Goal: Task Accomplishment & Management: Use online tool/utility

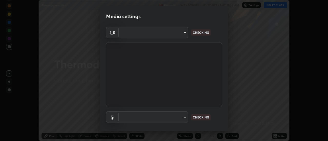
scroll to position [141, 328]
type input "488f195aeec122cb43e0740160e1882b082f3fdd4d4b6abd78f5297b28509510"
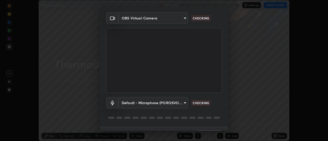
scroll to position [27, 0]
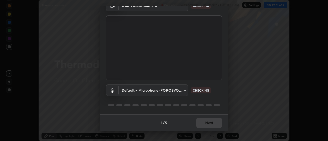
click at [184, 90] on body "Erase all Thermodynamics Recording WAS SCHEDULED TO START AT 11:35 AM Settings …" at bounding box center [164, 70] width 328 height 141
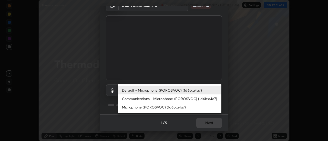
click at [170, 96] on li "Communications - Microphone (POROSVOC) (1d6b:a4a7)" at bounding box center [169, 98] width 103 height 8
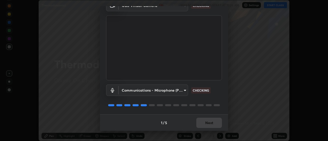
click at [170, 90] on body "Erase all Thermodynamics Recording WAS SCHEDULED TO START AT 11:35 AM Settings …" at bounding box center [164, 70] width 328 height 141
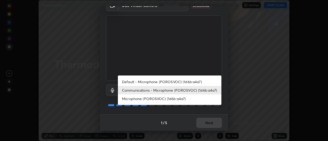
click at [166, 80] on li "Default - Microphone (POROSVOC) (1d6b:a4a7)" at bounding box center [169, 82] width 103 height 8
type input "default"
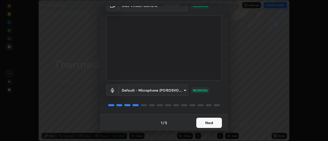
click at [211, 124] on button "Next" at bounding box center [209, 123] width 26 height 10
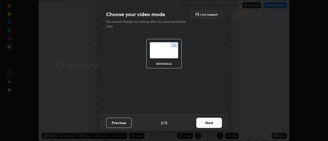
click at [214, 122] on button "Next" at bounding box center [209, 123] width 26 height 10
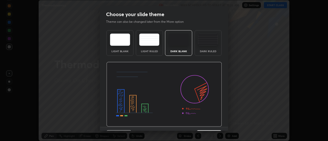
scroll to position [13, 0]
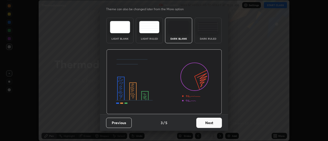
click at [214, 123] on button "Next" at bounding box center [209, 123] width 26 height 10
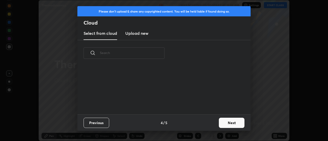
scroll to position [48, 164]
click at [231, 122] on button "Next" at bounding box center [232, 123] width 26 height 10
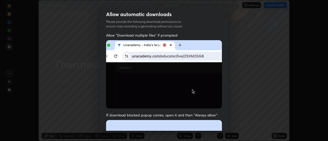
click at [229, 124] on div "Allow automatic downloads Please provide the following download permissions to …" at bounding box center [164, 70] width 328 height 141
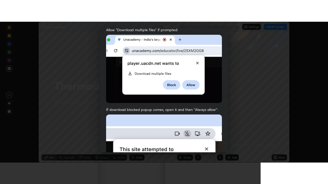
scroll to position [131, 0]
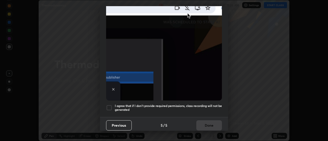
click at [108, 105] on div at bounding box center [109, 108] width 6 height 6
click at [205, 122] on button "Done" at bounding box center [209, 125] width 26 height 10
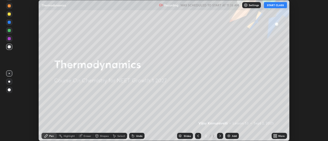
click at [275, 7] on button "START CLASS" at bounding box center [275, 5] width 23 height 6
click at [276, 135] on icon at bounding box center [275, 134] width 1 height 1
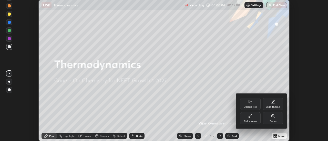
click at [251, 119] on div "Full screen" at bounding box center [250, 118] width 20 height 12
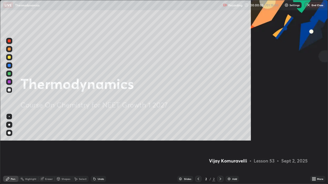
scroll to position [184, 328]
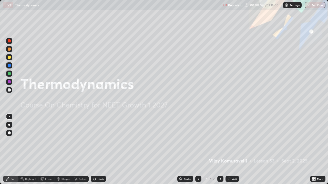
click at [230, 141] on img at bounding box center [229, 179] width 4 height 4
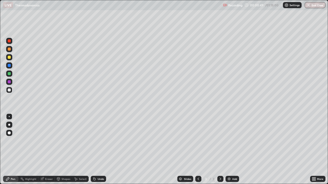
click at [9, 59] on div at bounding box center [9, 57] width 3 height 3
click at [9, 90] on div at bounding box center [9, 90] width 3 height 3
click at [49, 141] on div "Eraser" at bounding box center [49, 179] width 8 height 3
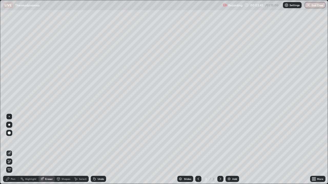
click at [14, 141] on div "Pen" at bounding box center [13, 179] width 5 height 3
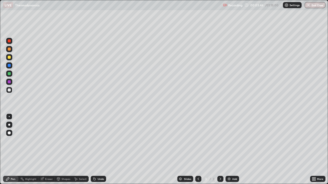
click at [9, 91] on div at bounding box center [9, 90] width 3 height 3
click at [62, 141] on div "Shapes" at bounding box center [65, 179] width 9 height 3
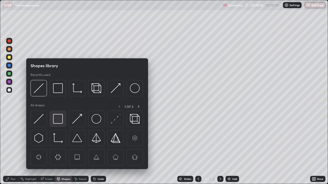
click at [56, 115] on img at bounding box center [58, 119] width 10 height 10
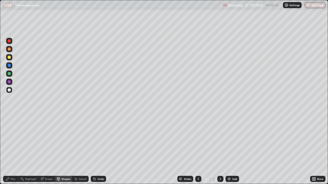
click at [10, 58] on div at bounding box center [9, 57] width 3 height 3
click at [98, 141] on div "Undo" at bounding box center [98, 179] width 15 height 6
click at [12, 141] on div "Pen" at bounding box center [13, 179] width 5 height 3
click at [9, 90] on div at bounding box center [9, 90] width 3 height 3
click at [11, 60] on div at bounding box center [9, 57] width 6 height 6
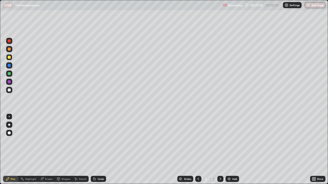
click at [60, 141] on div "Shapes" at bounding box center [63, 179] width 17 height 6
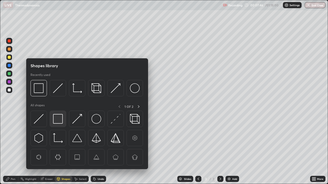
click at [57, 120] on img at bounding box center [58, 119] width 10 height 10
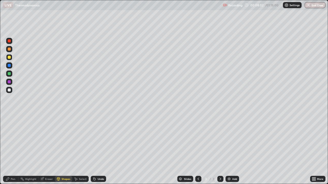
click at [94, 141] on icon at bounding box center [94, 179] width 4 height 4
click at [12, 141] on div "Pen" at bounding box center [13, 179] width 5 height 3
click at [9, 90] on div at bounding box center [9, 90] width 3 height 3
click at [95, 141] on icon at bounding box center [94, 179] width 4 height 4
click at [98, 141] on div "Undo" at bounding box center [100, 179] width 6 height 3
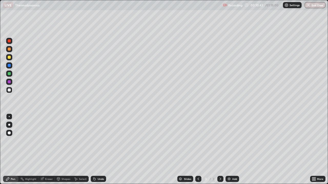
click at [97, 141] on div "Undo" at bounding box center [98, 179] width 15 height 6
click at [44, 141] on div "Eraser" at bounding box center [46, 179] width 16 height 6
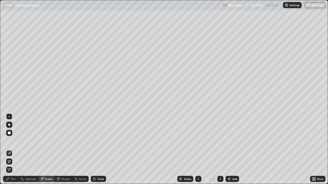
click at [15, 141] on div "Pen" at bounding box center [10, 179] width 15 height 6
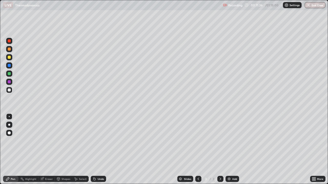
click at [48, 141] on div "Eraser" at bounding box center [49, 179] width 8 height 3
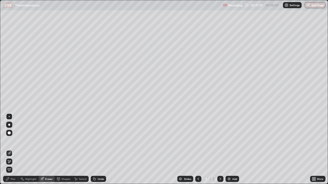
click at [13, 141] on div "Pen" at bounding box center [13, 179] width 5 height 3
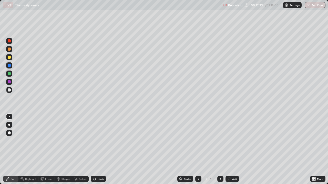
click at [101, 141] on div "Undo" at bounding box center [100, 179] width 6 height 3
click at [65, 141] on div "Shapes" at bounding box center [65, 179] width 9 height 3
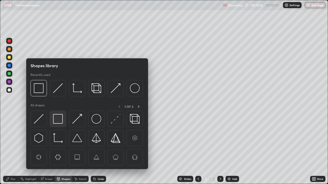
click at [57, 124] on img at bounding box center [58, 119] width 10 height 10
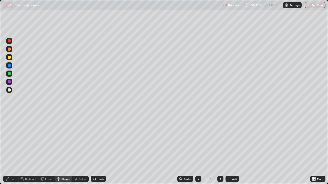
click at [10, 58] on div at bounding box center [9, 57] width 3 height 3
click at [98, 141] on div "Undo" at bounding box center [100, 179] width 6 height 3
click at [96, 141] on div "Undo" at bounding box center [98, 179] width 15 height 6
click at [14, 141] on div "Pen" at bounding box center [13, 179] width 5 height 3
click at [12, 91] on div at bounding box center [9, 90] width 6 height 6
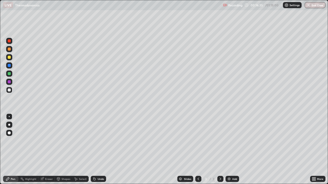
click at [63, 141] on div "Shapes" at bounding box center [65, 179] width 9 height 3
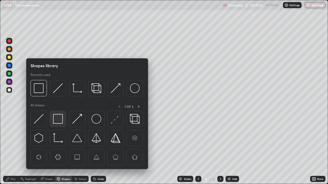
click at [56, 122] on img at bounding box center [58, 119] width 10 height 10
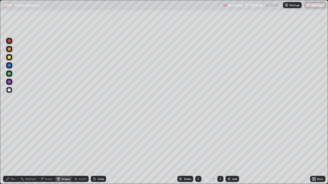
click at [9, 57] on div at bounding box center [9, 57] width 3 height 3
click at [97, 141] on div "Undo" at bounding box center [100, 179] width 6 height 3
click at [11, 141] on div "Pen" at bounding box center [13, 179] width 5 height 3
click at [46, 141] on div "Eraser" at bounding box center [49, 179] width 8 height 3
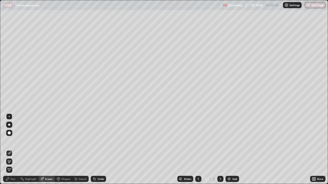
click at [12, 141] on div "Pen" at bounding box center [10, 179] width 15 height 6
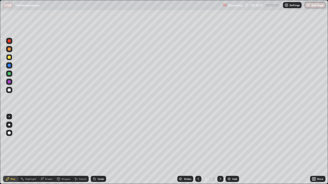
click at [229, 141] on img at bounding box center [229, 179] width 4 height 4
click at [97, 141] on div "Undo" at bounding box center [100, 179] width 6 height 3
click at [98, 141] on div "Undo" at bounding box center [100, 179] width 6 height 3
click at [99, 141] on div "Undo" at bounding box center [98, 179] width 15 height 6
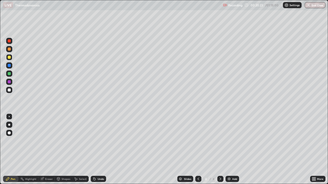
click at [99, 141] on div "Undo" at bounding box center [100, 179] width 6 height 3
click at [97, 141] on div "Undo" at bounding box center [100, 179] width 6 height 3
click at [100, 141] on div "Undo" at bounding box center [100, 179] width 6 height 3
click at [10, 89] on div at bounding box center [9, 90] width 3 height 3
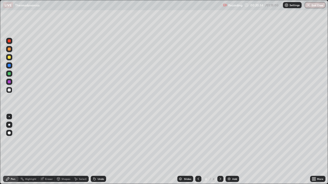
click at [58, 141] on icon at bounding box center [58, 178] width 3 height 1
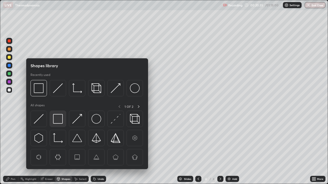
click at [57, 120] on img at bounding box center [58, 119] width 10 height 10
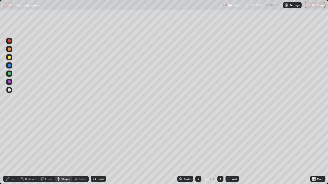
click at [197, 141] on icon at bounding box center [198, 179] width 2 height 3
click at [219, 141] on icon at bounding box center [220, 179] width 4 height 4
click at [9, 90] on div at bounding box center [9, 90] width 3 height 3
click at [101, 141] on div "Undo" at bounding box center [100, 179] width 6 height 3
click at [15, 141] on div "Pen" at bounding box center [13, 179] width 5 height 3
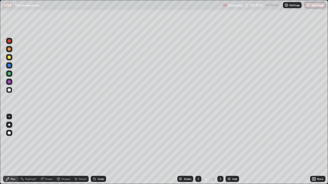
click at [66, 141] on div "Shapes" at bounding box center [65, 179] width 9 height 3
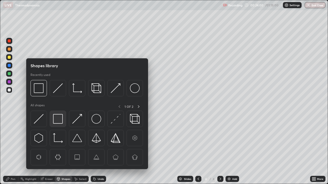
click at [57, 113] on div at bounding box center [58, 119] width 16 height 16
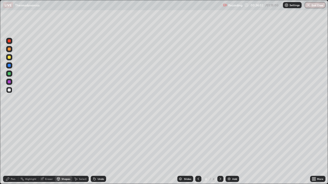
click at [100, 141] on div "Undo" at bounding box center [100, 179] width 6 height 3
click at [8, 60] on div at bounding box center [9, 57] width 6 height 6
click at [9, 58] on div at bounding box center [9, 57] width 3 height 3
click at [93, 141] on icon at bounding box center [93, 178] width 1 height 1
click at [12, 141] on div "Pen" at bounding box center [13, 179] width 5 height 3
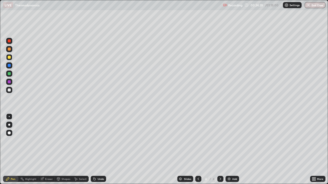
click at [60, 141] on icon at bounding box center [58, 179] width 4 height 4
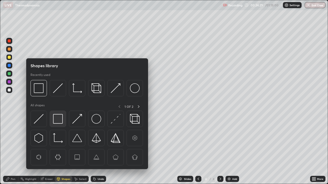
click at [57, 119] on img at bounding box center [58, 119] width 10 height 10
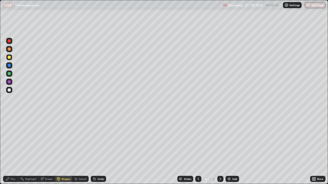
click at [9, 91] on div at bounding box center [9, 90] width 3 height 3
click at [93, 141] on icon at bounding box center [93, 178] width 1 height 1
click at [98, 141] on div "Undo" at bounding box center [98, 179] width 15 height 6
click at [11, 141] on div "Pen" at bounding box center [13, 179] width 5 height 3
click at [10, 59] on div at bounding box center [9, 57] width 6 height 6
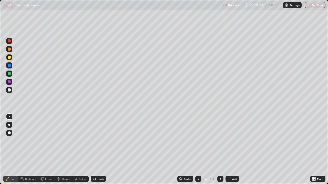
click at [102, 141] on div "Undo" at bounding box center [100, 179] width 6 height 3
click at [101, 141] on div "Undo" at bounding box center [100, 179] width 6 height 3
click at [102, 141] on div "Undo" at bounding box center [100, 179] width 6 height 3
click at [8, 89] on div at bounding box center [9, 90] width 6 height 6
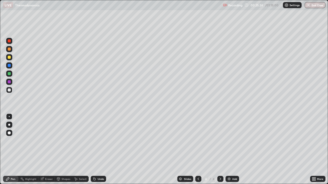
click at [65, 141] on div "Shapes" at bounding box center [65, 179] width 9 height 3
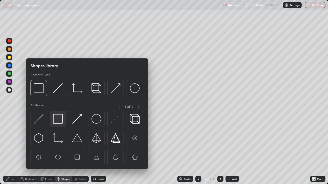
click at [57, 119] on img at bounding box center [58, 119] width 10 height 10
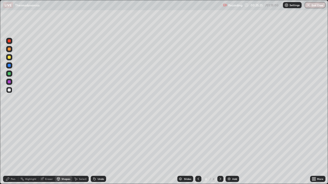
click at [9, 57] on div at bounding box center [9, 57] width 3 height 3
click at [11, 141] on div "Pen" at bounding box center [13, 179] width 5 height 3
click at [64, 141] on div "Shapes" at bounding box center [63, 179] width 17 height 6
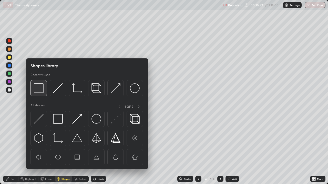
click at [43, 90] on img at bounding box center [39, 88] width 10 height 10
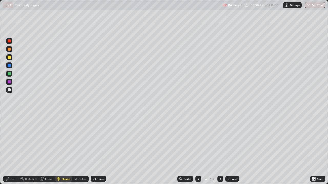
click at [11, 141] on div "Pen" at bounding box center [13, 179] width 5 height 3
click at [9, 90] on div at bounding box center [9, 90] width 3 height 3
click at [8, 57] on div at bounding box center [9, 57] width 3 height 3
click at [8, 91] on div at bounding box center [9, 90] width 3 height 3
click at [64, 141] on div "Shapes" at bounding box center [65, 179] width 9 height 3
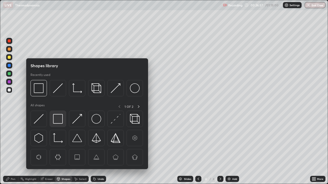
click at [60, 120] on img at bounding box center [58, 119] width 10 height 10
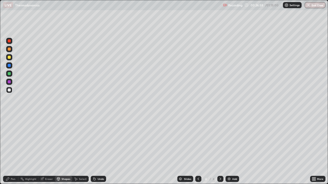
click at [10, 58] on div at bounding box center [9, 57] width 3 height 3
click at [99, 141] on div "Undo" at bounding box center [100, 179] width 6 height 3
click at [9, 141] on icon at bounding box center [8, 179] width 4 height 4
click at [9, 90] on div at bounding box center [9, 90] width 3 height 3
click at [230, 141] on img at bounding box center [229, 179] width 4 height 4
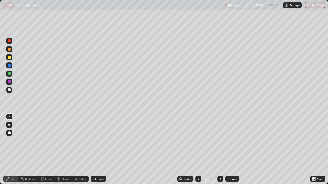
click at [9, 58] on div at bounding box center [9, 57] width 3 height 3
click at [9, 90] on div at bounding box center [9, 90] width 3 height 3
click at [97, 141] on div "Undo" at bounding box center [100, 179] width 6 height 3
click at [98, 141] on div "Undo" at bounding box center [98, 179] width 15 height 6
click at [99, 141] on div "Undo" at bounding box center [98, 179] width 15 height 6
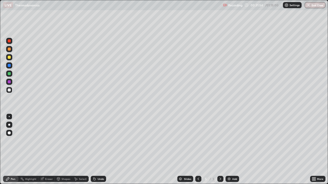
click at [99, 141] on div "Undo" at bounding box center [98, 179] width 15 height 6
click at [100, 141] on div "Undo" at bounding box center [100, 179] width 6 height 3
click at [80, 141] on div "Select" at bounding box center [80, 179] width 16 height 6
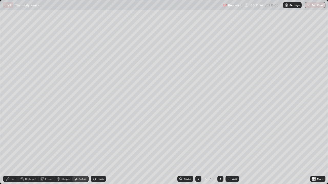
click at [99, 141] on div "Undo" at bounding box center [100, 179] width 6 height 3
click at [100, 141] on div "Undo" at bounding box center [98, 179] width 15 height 6
click at [45, 81] on div "0 ° Undo Copy Duplicate Duplicate to new slide Delete" at bounding box center [163, 92] width 327 height 184
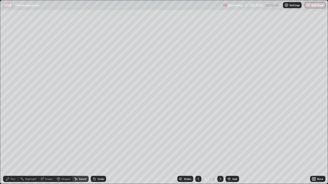
click at [12, 141] on div "Pen" at bounding box center [13, 179] width 5 height 3
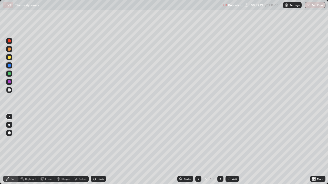
click at [8, 58] on div at bounding box center [9, 57] width 3 height 3
click at [9, 91] on div at bounding box center [9, 90] width 3 height 3
click at [99, 141] on div "Undo" at bounding box center [100, 179] width 6 height 3
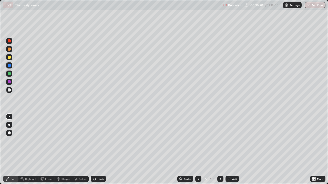
click at [99, 141] on div "Undo" at bounding box center [100, 179] width 6 height 3
click at [10, 59] on div at bounding box center [9, 57] width 3 height 3
click at [9, 89] on div at bounding box center [9, 90] width 3 height 3
click at [101, 141] on div "Undo" at bounding box center [100, 179] width 6 height 3
click at [100, 141] on div "Undo" at bounding box center [100, 179] width 6 height 3
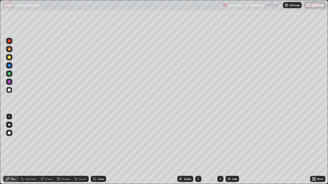
click at [100, 141] on div "Undo" at bounding box center [100, 179] width 6 height 3
click at [66, 141] on div "Shapes" at bounding box center [65, 179] width 9 height 3
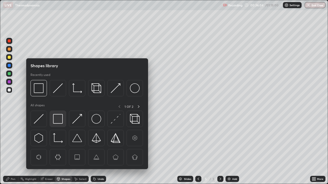
click at [57, 118] on img at bounding box center [58, 119] width 10 height 10
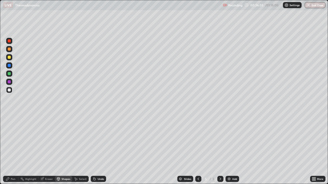
click at [8, 58] on div at bounding box center [9, 57] width 3 height 3
click at [97, 141] on div "Undo" at bounding box center [100, 179] width 6 height 3
click at [14, 141] on div "Pen" at bounding box center [13, 179] width 5 height 3
click at [11, 91] on div at bounding box center [9, 90] width 6 height 6
click at [51, 141] on div "Eraser" at bounding box center [49, 179] width 8 height 3
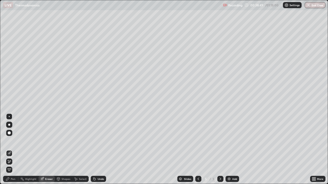
click at [13, 141] on div "Pen" at bounding box center [13, 179] width 5 height 3
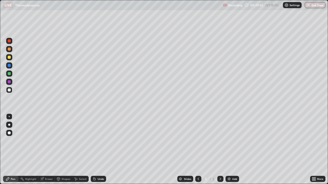
click at [8, 57] on div at bounding box center [9, 57] width 3 height 3
click at [102, 141] on div "Undo" at bounding box center [100, 179] width 6 height 3
click at [101, 141] on div "Undo" at bounding box center [100, 179] width 6 height 3
click at [101, 141] on div "Undo" at bounding box center [98, 179] width 15 height 6
click at [100, 141] on div "Undo" at bounding box center [98, 179] width 15 height 6
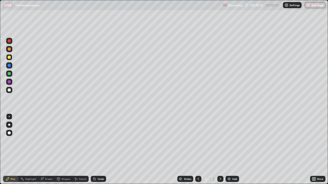
click at [100, 141] on div "Undo" at bounding box center [98, 179] width 15 height 6
click at [12, 91] on div at bounding box center [9, 90] width 6 height 6
click at [99, 141] on div "Undo" at bounding box center [100, 179] width 6 height 3
click at [98, 141] on div "Undo" at bounding box center [100, 179] width 6 height 3
click at [100, 141] on div "Undo" at bounding box center [100, 179] width 6 height 3
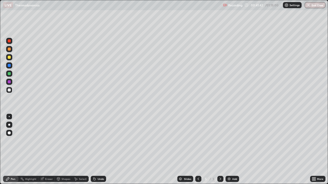
click at [11, 59] on div at bounding box center [9, 57] width 6 height 6
click at [49, 141] on div "Eraser" at bounding box center [49, 179] width 8 height 3
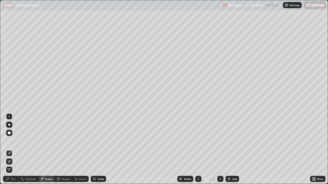
click at [11, 141] on div "Pen" at bounding box center [13, 179] width 5 height 3
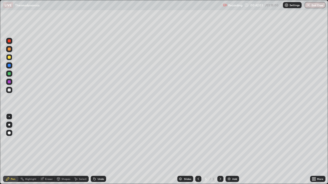
click at [12, 91] on div at bounding box center [9, 90] width 6 height 6
click at [9, 58] on div at bounding box center [9, 57] width 3 height 3
click at [64, 141] on div "Shapes" at bounding box center [65, 179] width 9 height 3
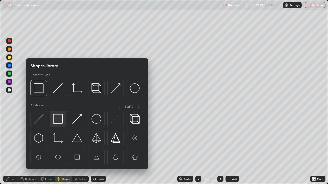
click at [57, 118] on img at bounding box center [58, 119] width 10 height 10
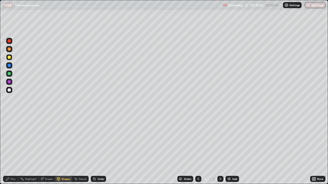
click at [11, 91] on div at bounding box center [9, 90] width 6 height 6
click at [99, 141] on div "Undo" at bounding box center [100, 179] width 6 height 3
click at [10, 141] on icon at bounding box center [8, 179] width 4 height 4
click at [196, 141] on icon at bounding box center [198, 179] width 4 height 4
click at [198, 141] on icon at bounding box center [198, 179] width 4 height 4
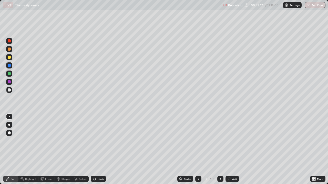
click at [220, 141] on icon at bounding box center [220, 179] width 4 height 4
click at [231, 141] on div "Add" at bounding box center [232, 179] width 14 height 6
click at [10, 90] on div at bounding box center [9, 90] width 3 height 3
click at [198, 141] on icon at bounding box center [198, 179] width 4 height 4
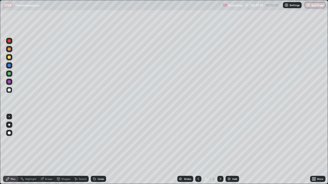
click at [219, 141] on icon at bounding box center [220, 179] width 4 height 4
click at [9, 58] on div at bounding box center [9, 57] width 3 height 3
click at [10, 90] on div at bounding box center [9, 90] width 3 height 3
click at [65, 141] on div "Shapes" at bounding box center [65, 179] width 9 height 3
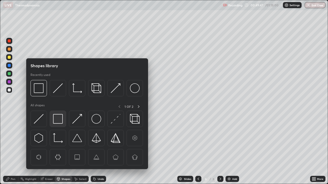
click at [57, 120] on img at bounding box center [58, 119] width 10 height 10
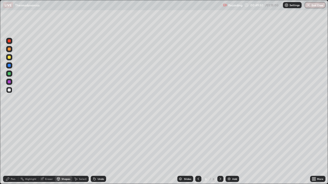
click at [98, 141] on div "Undo" at bounding box center [100, 179] width 6 height 3
click at [10, 58] on div at bounding box center [9, 57] width 3 height 3
click at [14, 141] on div "Pen" at bounding box center [13, 179] width 5 height 3
click at [9, 93] on div at bounding box center [9, 90] width 6 height 6
click at [63, 141] on div "Shapes" at bounding box center [65, 179] width 9 height 3
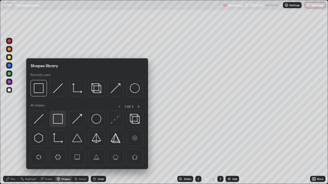
click at [57, 119] on img at bounding box center [58, 119] width 10 height 10
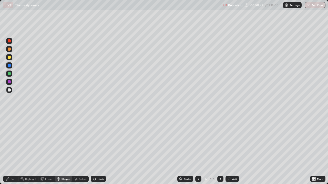
click at [9, 58] on div at bounding box center [9, 57] width 3 height 3
click at [9, 92] on div at bounding box center [9, 90] width 6 height 6
click at [100, 141] on div "Undo" at bounding box center [100, 179] width 6 height 3
click at [14, 141] on div "Pen" at bounding box center [13, 179] width 5 height 3
click at [97, 141] on div "Undo" at bounding box center [100, 179] width 6 height 3
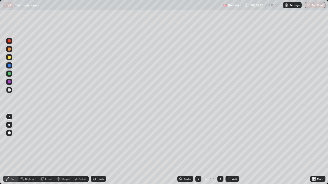
click at [59, 141] on icon at bounding box center [58, 179] width 3 height 3
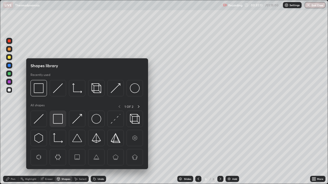
click at [55, 119] on img at bounding box center [58, 119] width 10 height 10
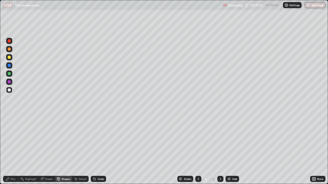
click at [9, 58] on div at bounding box center [9, 57] width 3 height 3
click at [11, 141] on div "Pen" at bounding box center [13, 179] width 5 height 3
click at [12, 92] on div at bounding box center [9, 90] width 6 height 6
click at [100, 141] on div "Undo" at bounding box center [100, 179] width 6 height 3
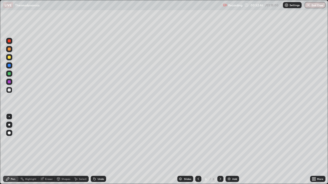
click at [10, 58] on div at bounding box center [9, 57] width 6 height 6
click at [47, 141] on div "Eraser" at bounding box center [49, 179] width 8 height 3
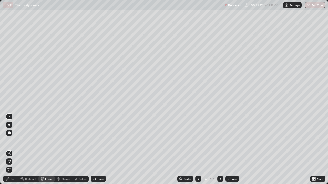
click at [9, 133] on div at bounding box center [9, 133] width 3 height 3
click at [11, 141] on div "Pen" at bounding box center [13, 179] width 5 height 3
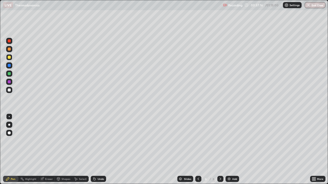
click at [48, 141] on div "Eraser" at bounding box center [49, 179] width 8 height 3
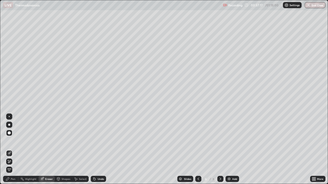
click at [11, 134] on div at bounding box center [9, 133] width 6 height 6
click at [12, 141] on div "Pen" at bounding box center [13, 179] width 5 height 3
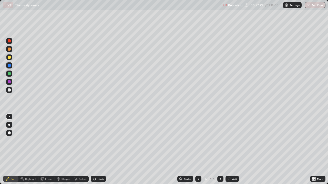
click at [9, 58] on div at bounding box center [9, 57] width 3 height 3
click at [10, 90] on div at bounding box center [9, 90] width 3 height 3
click at [100, 141] on div "Undo" at bounding box center [100, 179] width 6 height 3
click at [61, 141] on div "Shapes" at bounding box center [63, 179] width 17 height 6
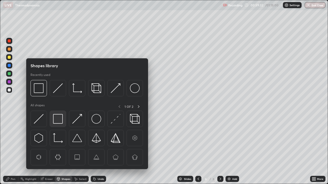
click at [60, 119] on img at bounding box center [58, 119] width 10 height 10
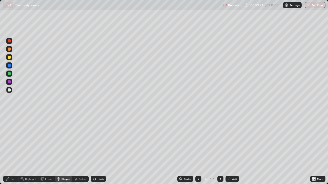
click at [9, 57] on div at bounding box center [9, 57] width 3 height 3
click at [198, 141] on icon at bounding box center [198, 179] width 4 height 4
click at [219, 141] on icon at bounding box center [220, 179] width 4 height 4
click at [228, 141] on img at bounding box center [229, 179] width 4 height 4
click at [97, 141] on div "Undo" at bounding box center [100, 179] width 6 height 3
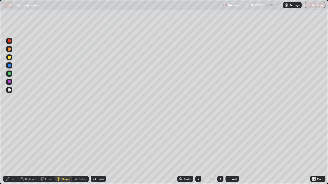
click at [99, 141] on div "Undo" at bounding box center [100, 179] width 6 height 3
click at [12, 141] on div "Pen" at bounding box center [13, 179] width 5 height 3
click at [9, 141] on div "Pen" at bounding box center [10, 179] width 15 height 6
click at [11, 91] on div at bounding box center [9, 90] width 6 height 6
click at [101, 141] on div "Undo" at bounding box center [100, 179] width 6 height 3
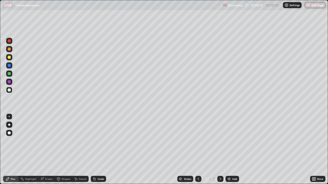
click at [102, 141] on div "Undo" at bounding box center [98, 179] width 15 height 6
click at [99, 141] on div "Undo" at bounding box center [100, 179] width 6 height 3
click at [97, 141] on div "Undo" at bounding box center [100, 179] width 6 height 3
click at [102, 141] on div "Undo" at bounding box center [100, 179] width 6 height 3
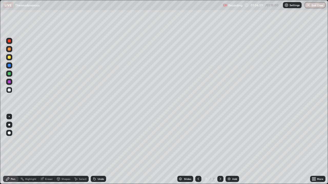
click at [102, 141] on div "Undo" at bounding box center [100, 179] width 6 height 3
click at [101, 141] on div "Undo" at bounding box center [100, 179] width 6 height 3
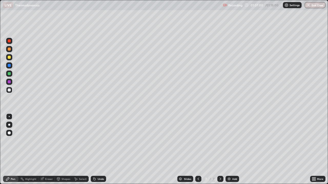
click at [99, 141] on div "Undo" at bounding box center [100, 179] width 6 height 3
click at [100, 141] on div "Undo" at bounding box center [100, 179] width 6 height 3
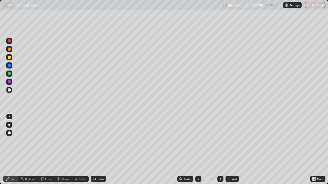
click at [99, 141] on div "Undo" at bounding box center [100, 179] width 6 height 3
click at [9, 58] on div at bounding box center [9, 57] width 3 height 3
click at [11, 90] on div at bounding box center [9, 90] width 6 height 6
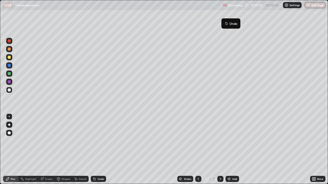
click at [98, 141] on div "Undo" at bounding box center [100, 179] width 6 height 3
click at [99, 141] on div "Undo" at bounding box center [100, 179] width 6 height 3
click at [100, 141] on div "Undo" at bounding box center [100, 179] width 6 height 3
click at [64, 141] on div "Shapes" at bounding box center [65, 179] width 9 height 3
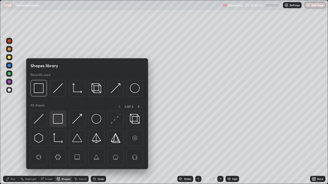
click at [60, 119] on img at bounding box center [58, 119] width 10 height 10
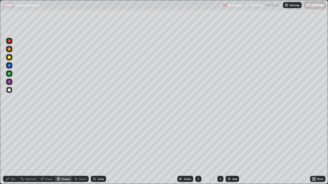
click at [9, 57] on div at bounding box center [9, 57] width 3 height 3
click at [198, 141] on icon at bounding box center [198, 179] width 4 height 4
click at [198, 141] on div at bounding box center [198, 179] width 6 height 6
click at [198, 141] on icon at bounding box center [198, 179] width 4 height 4
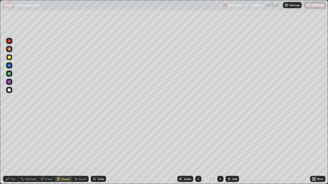
click at [220, 141] on div at bounding box center [220, 179] width 6 height 6
click at [220, 141] on icon at bounding box center [220, 179] width 4 height 4
click at [222, 141] on div at bounding box center [220, 179] width 6 height 6
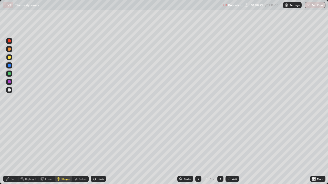
click at [99, 141] on div "Undo" at bounding box center [100, 179] width 6 height 3
click at [11, 141] on div "Pen" at bounding box center [13, 179] width 5 height 3
click at [198, 141] on icon at bounding box center [198, 179] width 4 height 4
click at [220, 141] on icon at bounding box center [220, 179] width 4 height 4
click at [9, 90] on div at bounding box center [9, 90] width 3 height 3
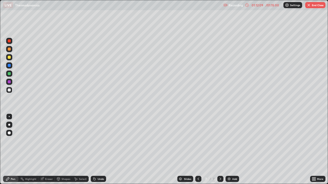
click at [197, 141] on icon at bounding box center [198, 179] width 4 height 4
click at [11, 91] on div at bounding box center [9, 90] width 6 height 6
click at [60, 141] on icon at bounding box center [58, 179] width 4 height 4
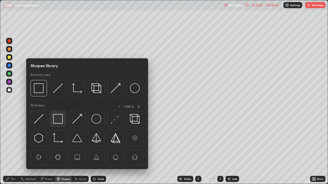
click at [56, 118] on img at bounding box center [58, 119] width 10 height 10
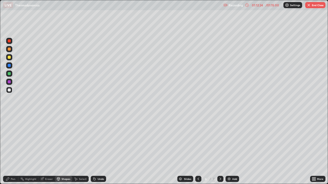
click at [12, 59] on div at bounding box center [9, 57] width 6 height 6
click at [220, 141] on icon at bounding box center [220, 179] width 4 height 4
click at [219, 141] on icon at bounding box center [220, 179] width 4 height 4
click at [313, 5] on button "End Class" at bounding box center [315, 5] width 20 height 6
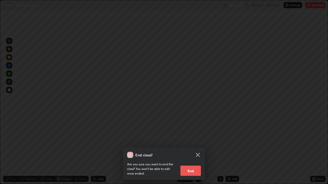
click at [192, 141] on button "End" at bounding box center [190, 171] width 20 height 10
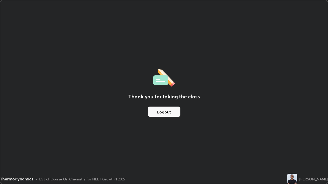
click at [173, 114] on button "Logout" at bounding box center [164, 112] width 32 height 10
